Goal: Navigation & Orientation: Find specific page/section

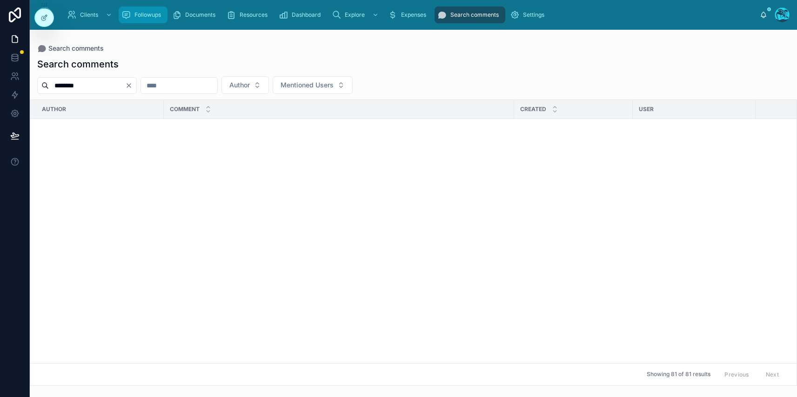
scroll to position [4045, 3]
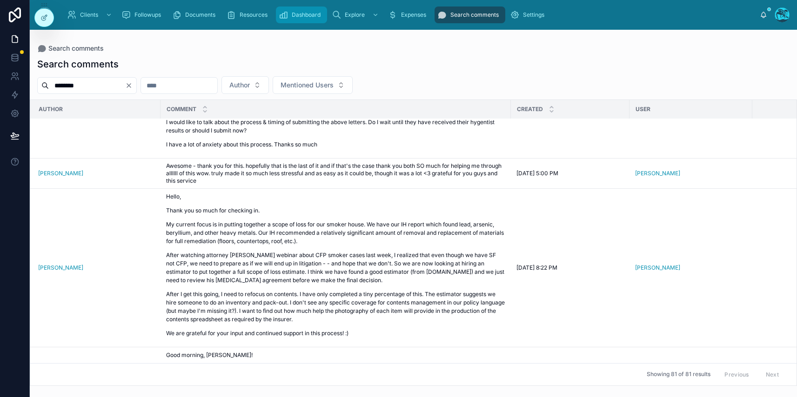
click at [302, 15] on span "Dashboard" at bounding box center [306, 14] width 29 height 7
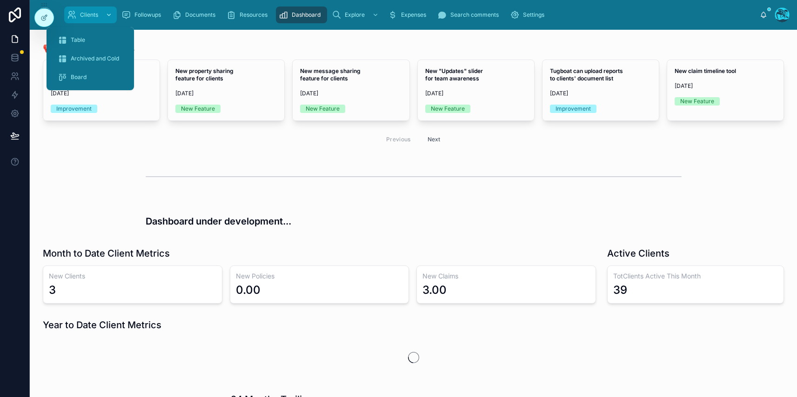
click at [87, 23] on link "Clients" at bounding box center [90, 15] width 53 height 17
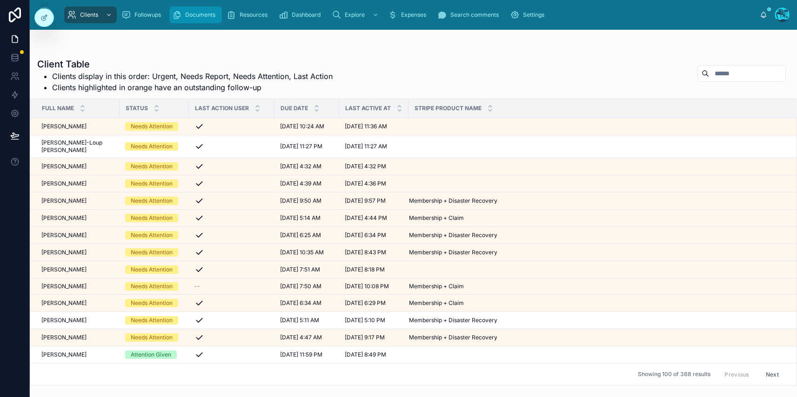
click at [204, 13] on span "Documents" at bounding box center [200, 14] width 30 height 7
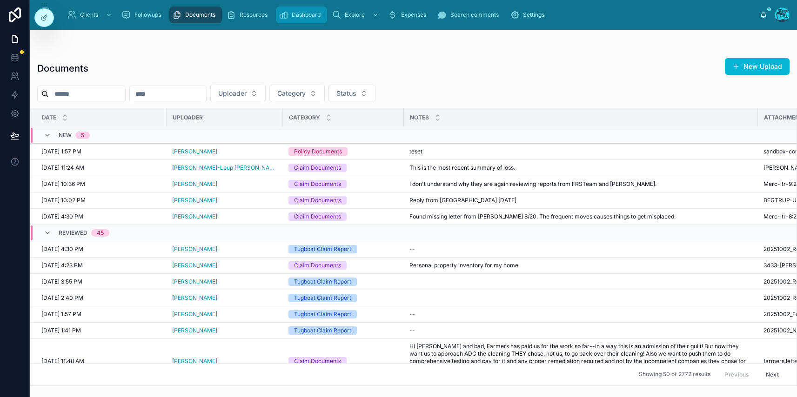
click at [296, 13] on span "Dashboard" at bounding box center [306, 14] width 29 height 7
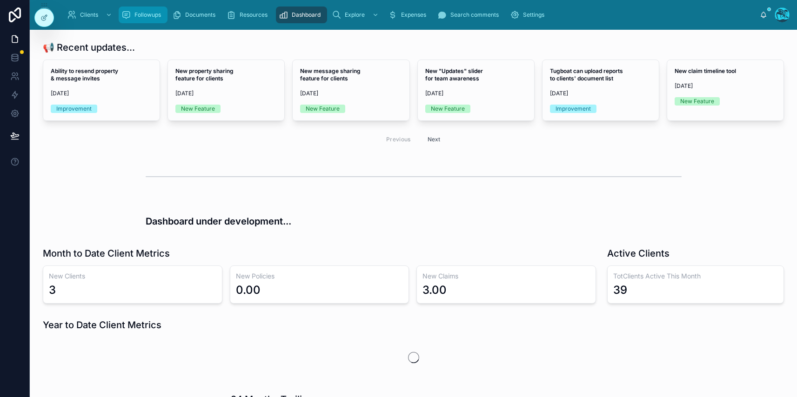
click at [124, 14] on icon "scrollable content" at bounding box center [125, 14] width 9 height 9
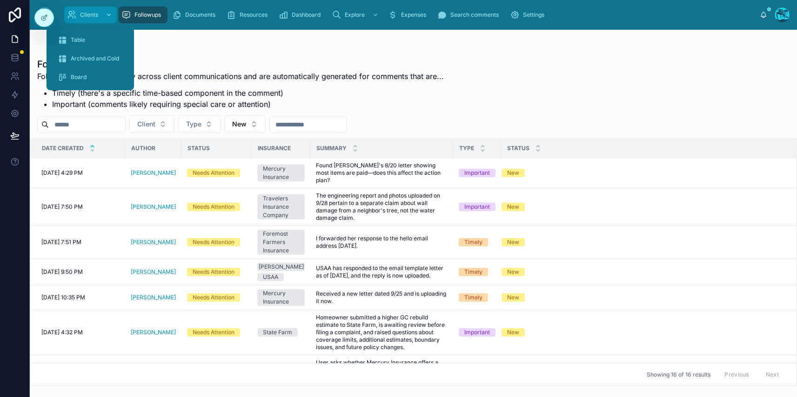
click at [67, 12] on icon "scrollable content" at bounding box center [71, 14] width 9 height 9
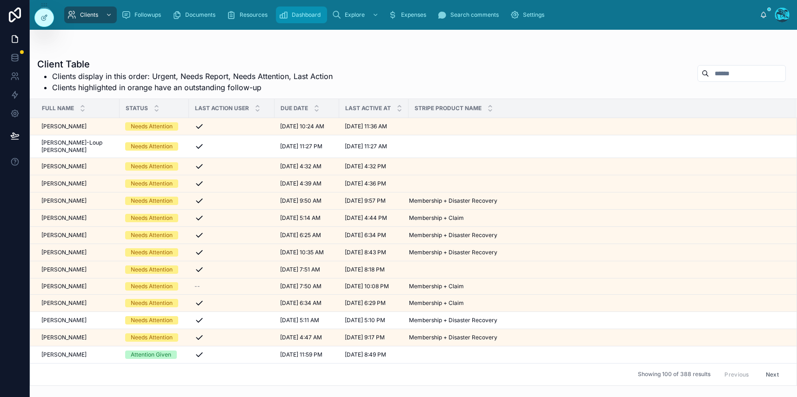
click at [298, 15] on span "Dashboard" at bounding box center [306, 14] width 29 height 7
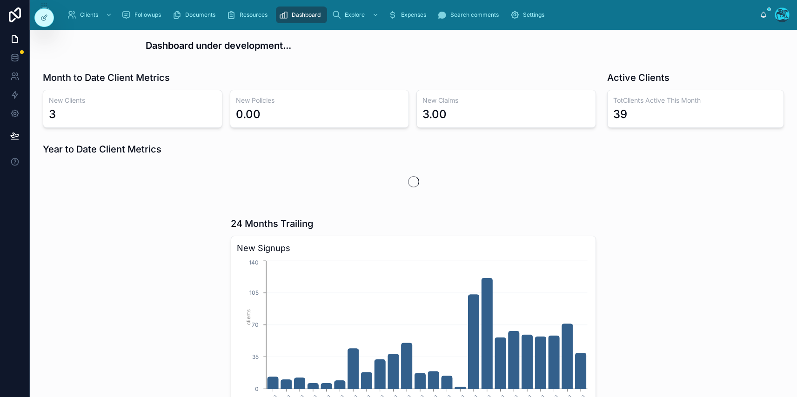
scroll to position [177, 0]
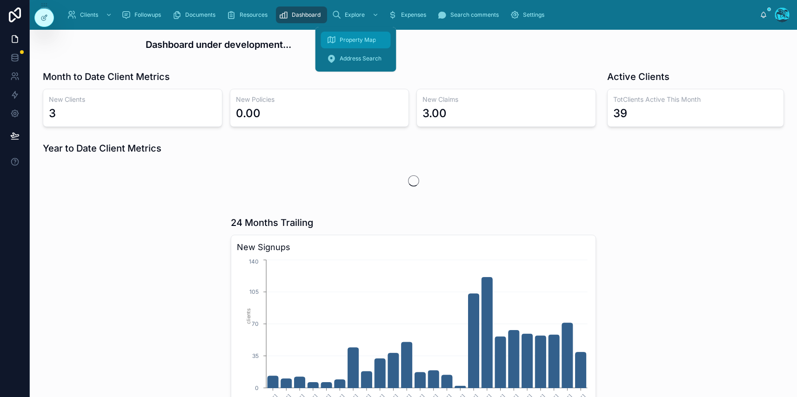
click at [351, 39] on span "Property Map" at bounding box center [358, 39] width 36 height 7
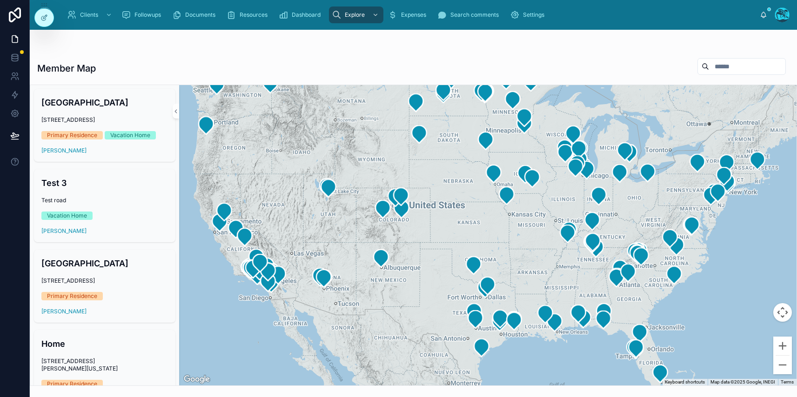
drag, startPoint x: 335, startPoint y: 174, endPoint x: 401, endPoint y: 228, distance: 85.0
click at [401, 228] on div at bounding box center [487, 235] width 617 height 301
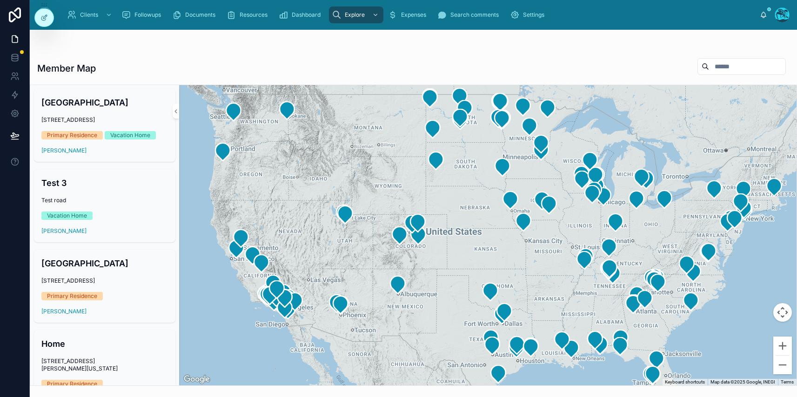
drag, startPoint x: 396, startPoint y: 227, endPoint x: 414, endPoint y: 248, distance: 28.1
click at [415, 250] on div at bounding box center [487, 235] width 617 height 301
click at [176, 111] on icon at bounding box center [176, 111] width 7 height 7
click at [179, 111] on div at bounding box center [487, 235] width 617 height 301
click at [194, 108] on div at bounding box center [487, 235] width 617 height 301
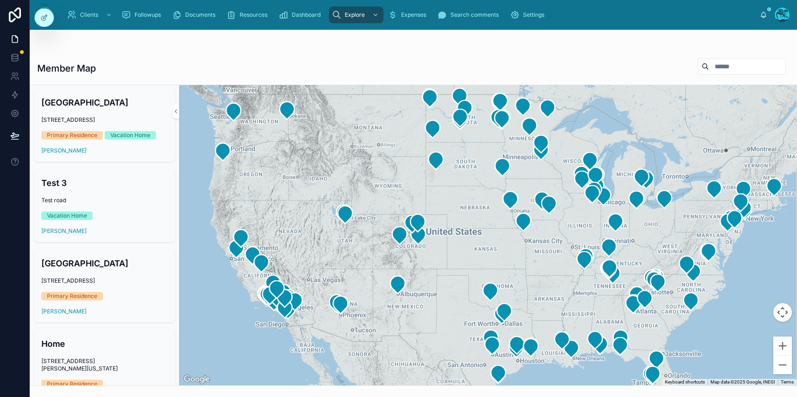
click at [179, 107] on div at bounding box center [487, 235] width 617 height 301
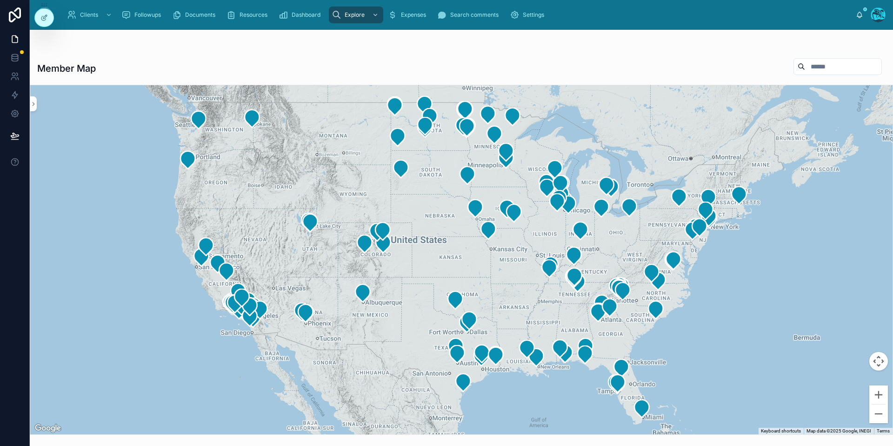
drag, startPoint x: 246, startPoint y: 138, endPoint x: 237, endPoint y: 121, distance: 19.4
click at [237, 121] on div at bounding box center [461, 259] width 863 height 349
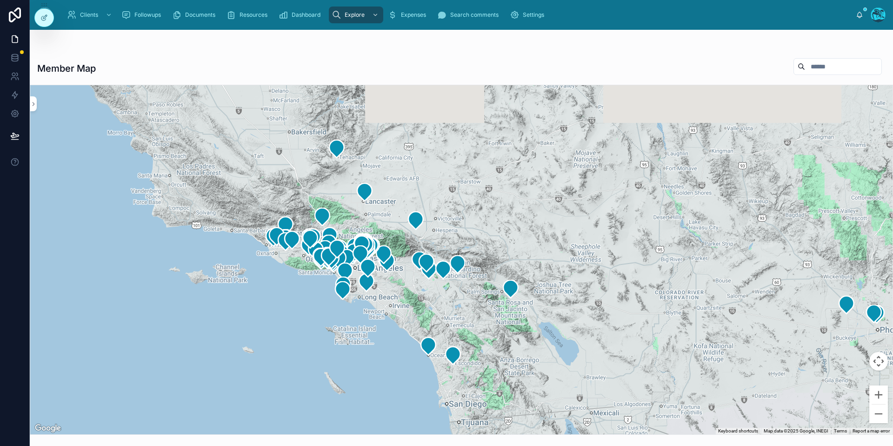
drag, startPoint x: 246, startPoint y: 356, endPoint x: 287, endPoint y: 423, distance: 78.1
click at [284, 397] on div at bounding box center [461, 259] width 863 height 349
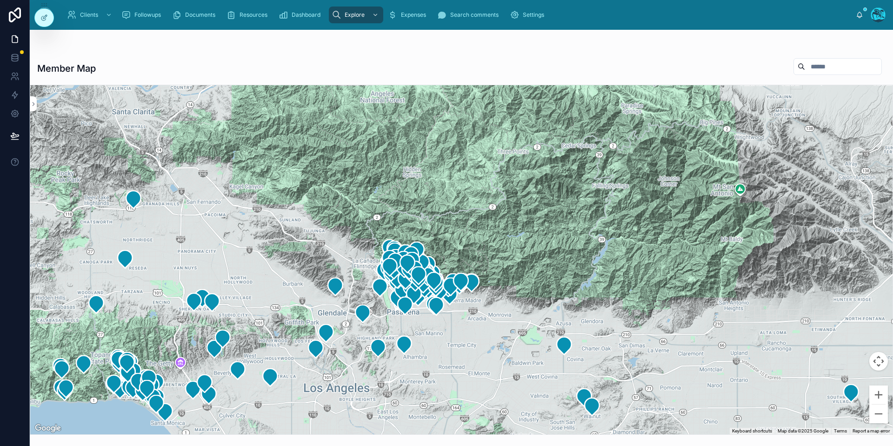
drag, startPoint x: 444, startPoint y: 290, endPoint x: 353, endPoint y: 291, distance: 91.7
click at [353, 291] on div at bounding box center [461, 259] width 863 height 349
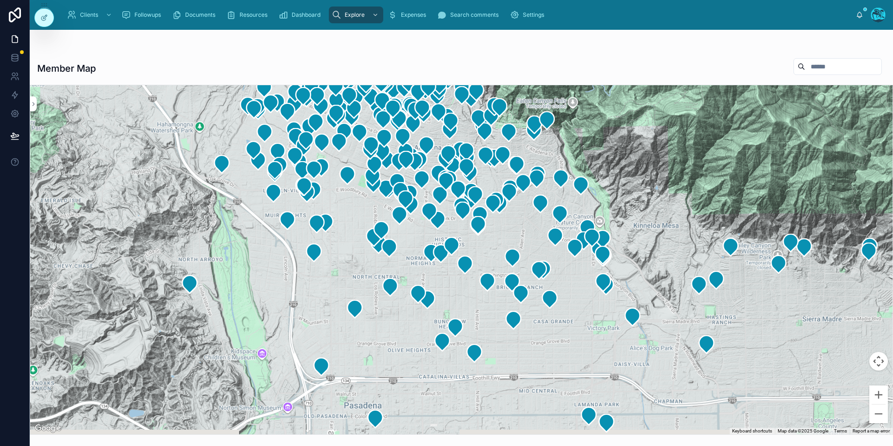
drag, startPoint x: 315, startPoint y: 275, endPoint x: 136, endPoint y: 223, distance: 186.1
click at [57, 227] on div at bounding box center [461, 259] width 863 height 349
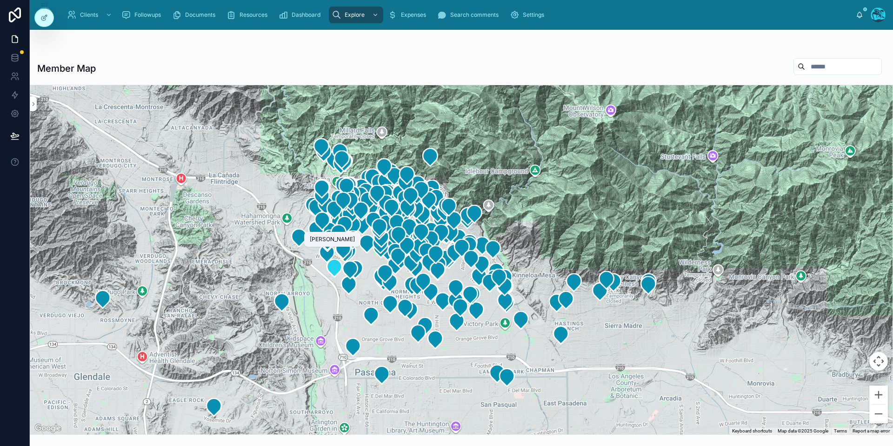
drag, startPoint x: 311, startPoint y: 218, endPoint x: 338, endPoint y: 270, distance: 58.9
click at [338, 270] on icon at bounding box center [334, 268] width 15 height 18
click at [139, 210] on div at bounding box center [461, 259] width 863 height 349
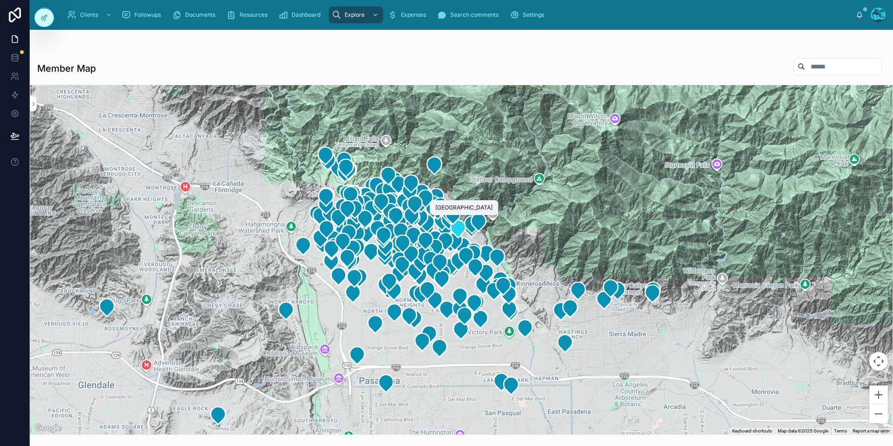
drag, startPoint x: 449, startPoint y: 223, endPoint x: 454, endPoint y: 235, distance: 13.0
click at [454, 235] on icon at bounding box center [458, 229] width 19 height 19
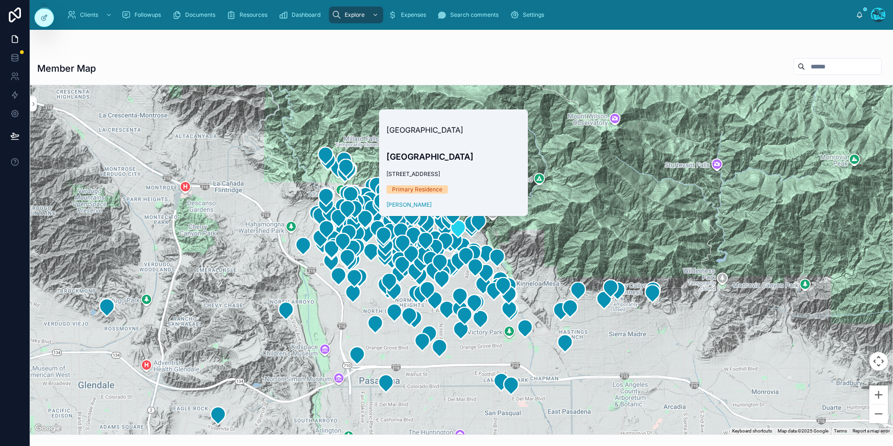
click at [195, 256] on div at bounding box center [461, 259] width 863 height 349
